Goal: Find specific page/section

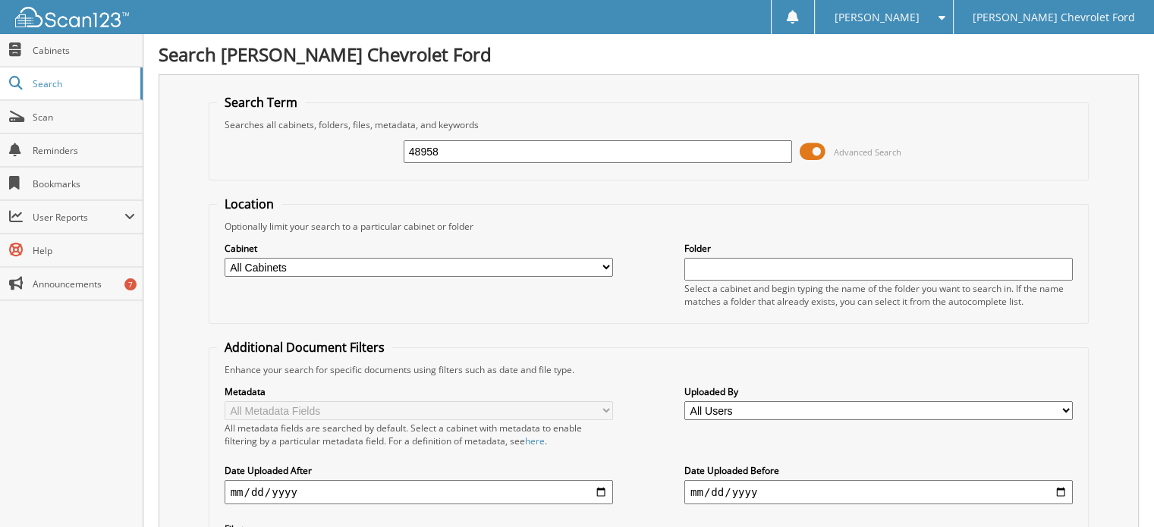
type input "48958"
click at [34, 55] on span "Cabinets" at bounding box center [84, 50] width 102 height 13
